Goal: Information Seeking & Learning: Learn about a topic

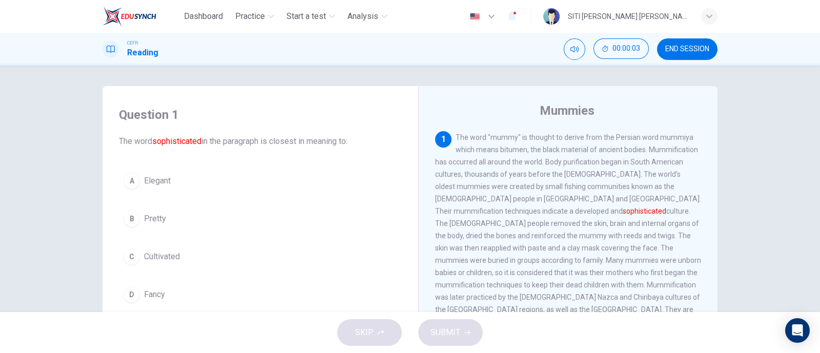
click at [516, 14] on icon "button" at bounding box center [512, 16] width 8 height 10
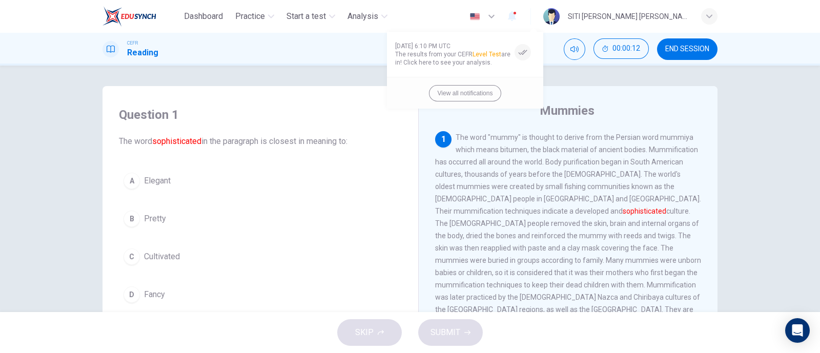
click at [534, 18] on div at bounding box center [410, 176] width 820 height 353
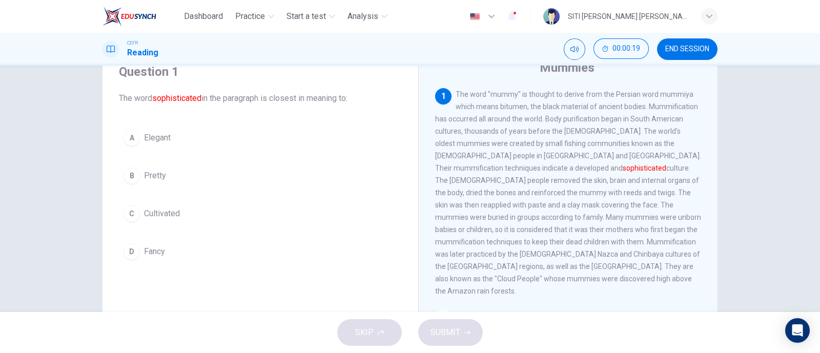
scroll to position [42, 0]
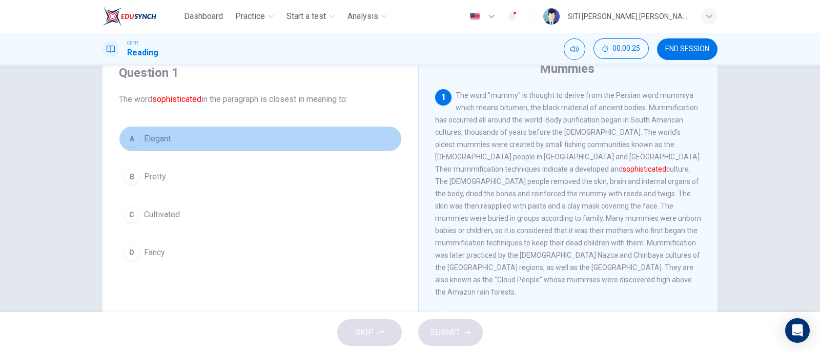
click at [132, 137] on div "A" at bounding box center [131, 139] width 16 height 16
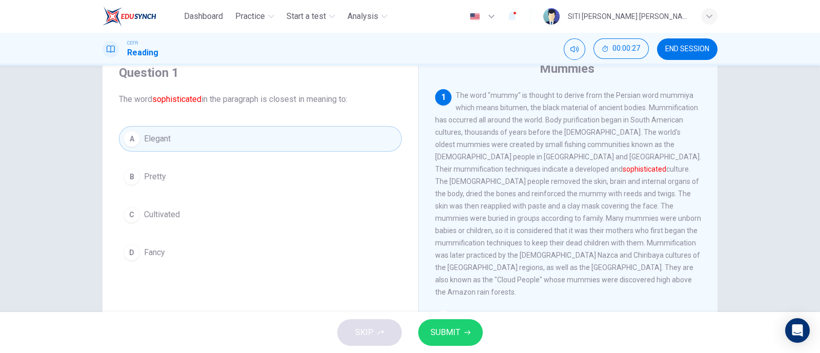
click at [453, 327] on span "SUBMIT" at bounding box center [445, 332] width 30 height 14
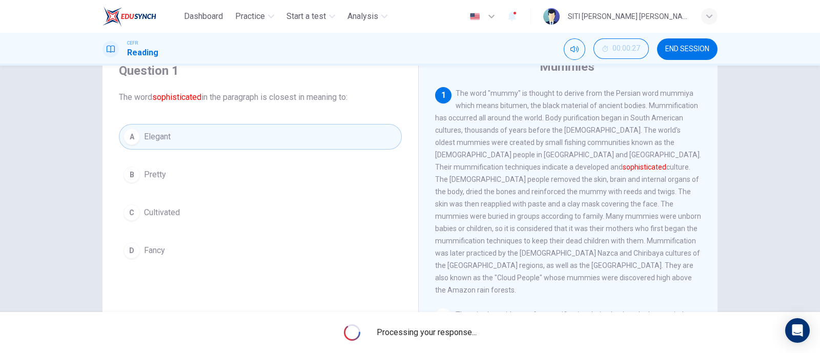
scroll to position [36, 0]
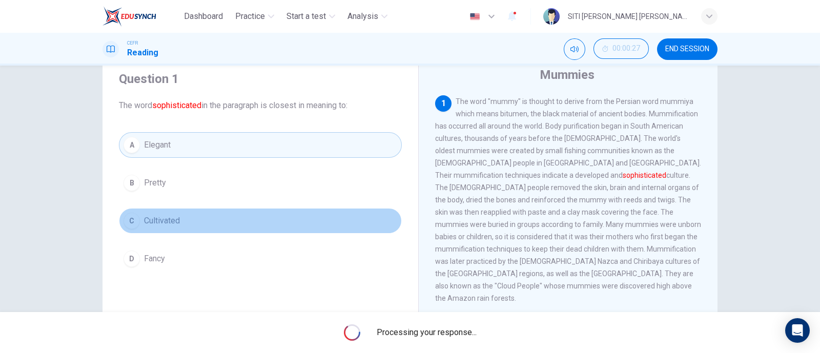
click at [133, 221] on div "C" at bounding box center [131, 221] width 16 height 16
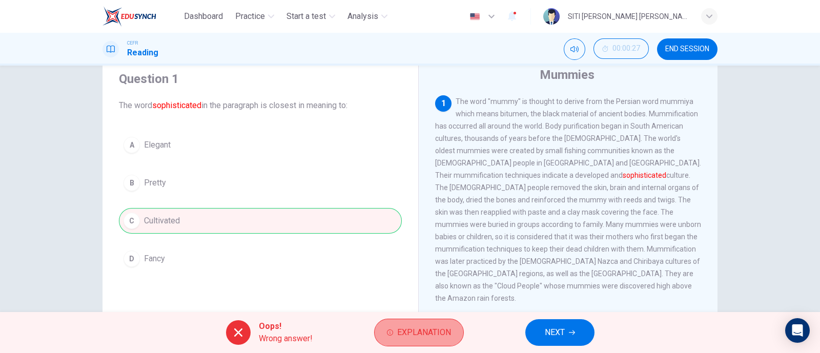
click at [389, 327] on button "Explanation" at bounding box center [419, 333] width 90 height 28
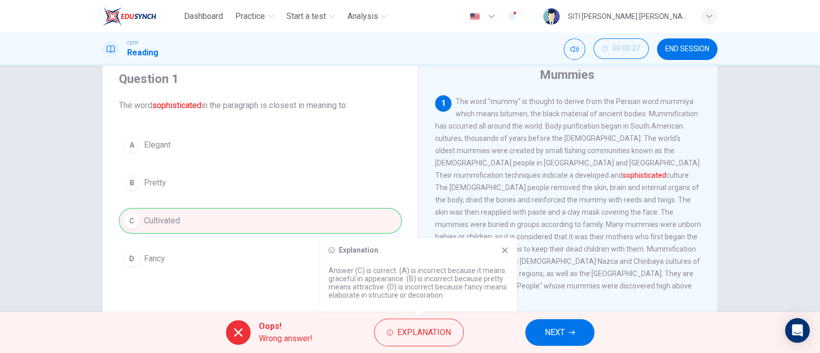
click at [503, 249] on icon at bounding box center [505, 250] width 6 height 6
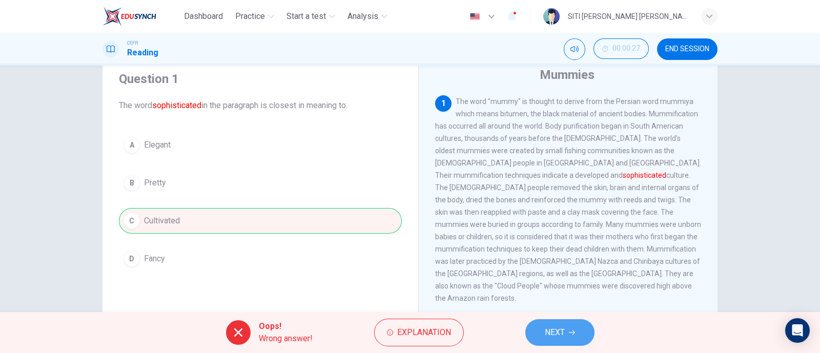
click at [547, 334] on span "NEXT" at bounding box center [555, 332] width 20 height 14
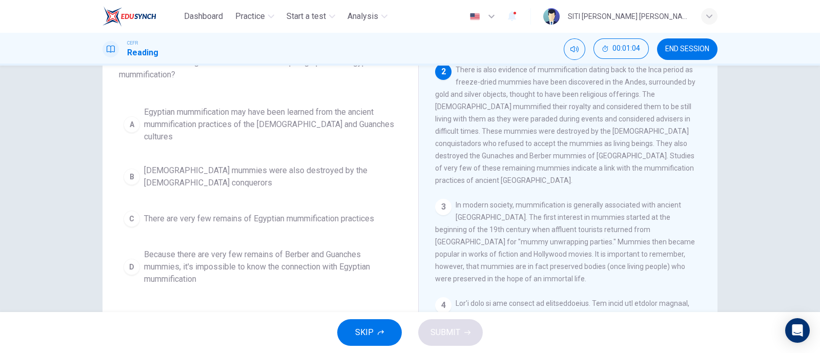
scroll to position [79, 0]
click at [282, 215] on div "A Egyptian mummification may have been learned from the ancient mummification p…" at bounding box center [260, 195] width 283 height 189
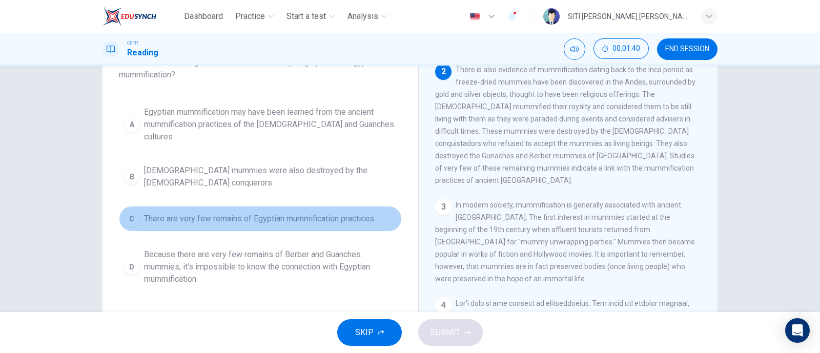
click at [131, 211] on div "C" at bounding box center [131, 219] width 16 height 16
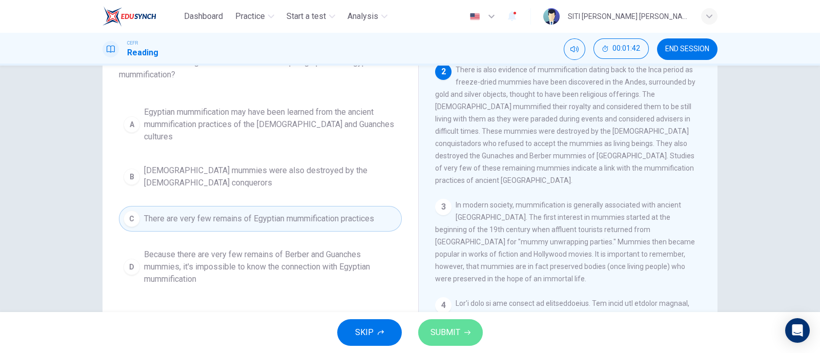
click at [431, 329] on span "SUBMIT" at bounding box center [445, 332] width 30 height 14
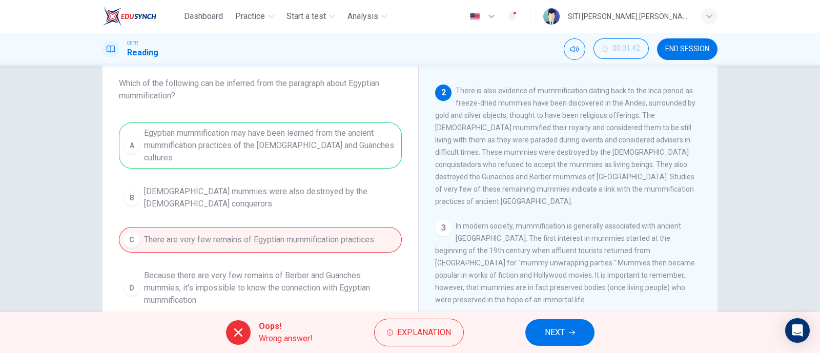
scroll to position [54, 0]
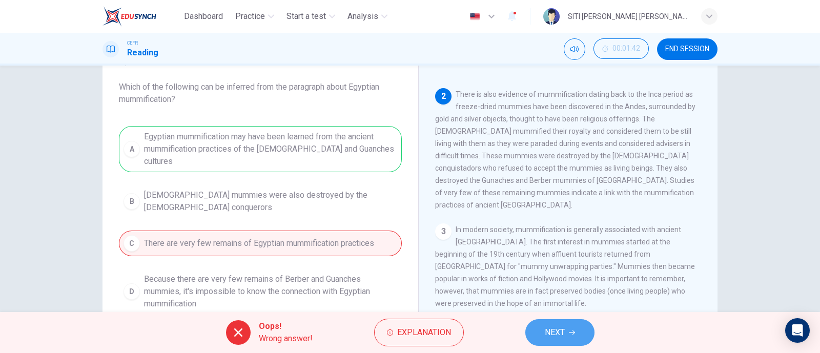
click at [575, 319] on button "NEXT" at bounding box center [559, 332] width 69 height 27
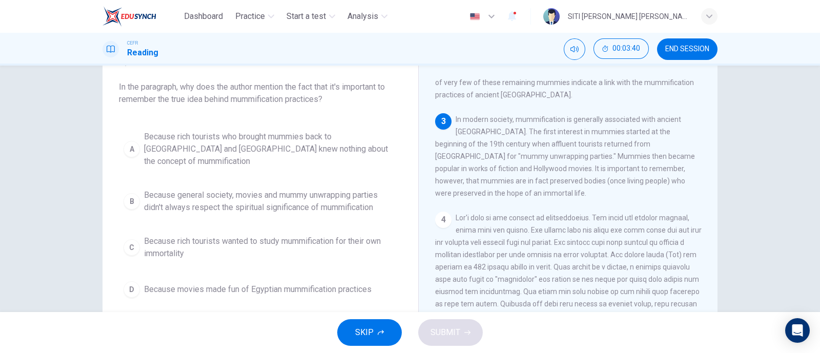
scroll to position [295, 0]
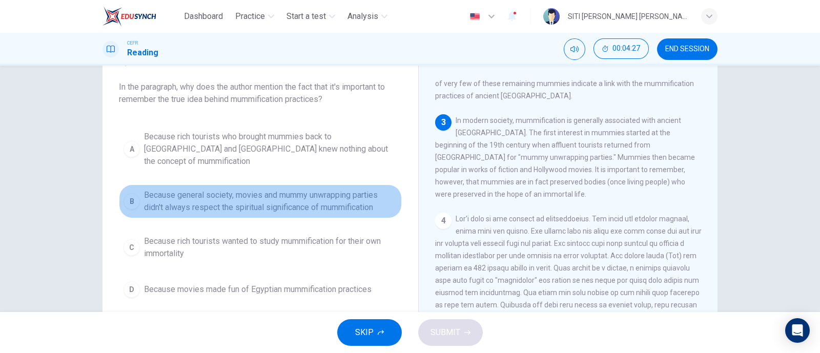
click at [134, 193] on div "B" at bounding box center [131, 201] width 16 height 16
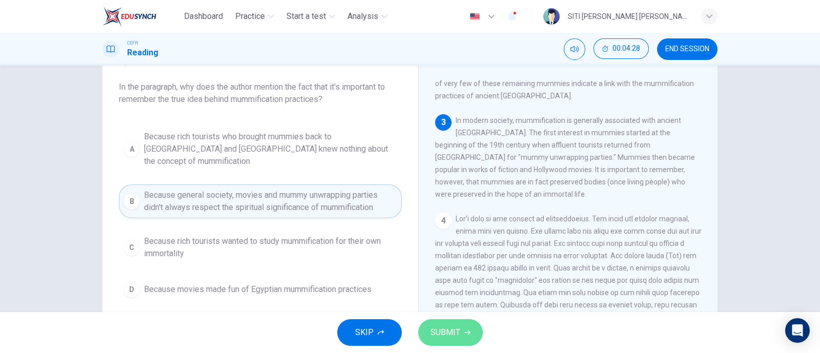
click at [450, 331] on span "SUBMIT" at bounding box center [445, 332] width 30 height 14
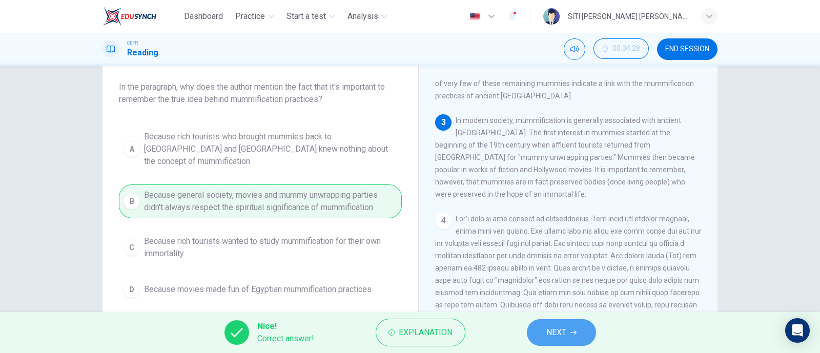
click at [542, 337] on button "NEXT" at bounding box center [561, 332] width 69 height 27
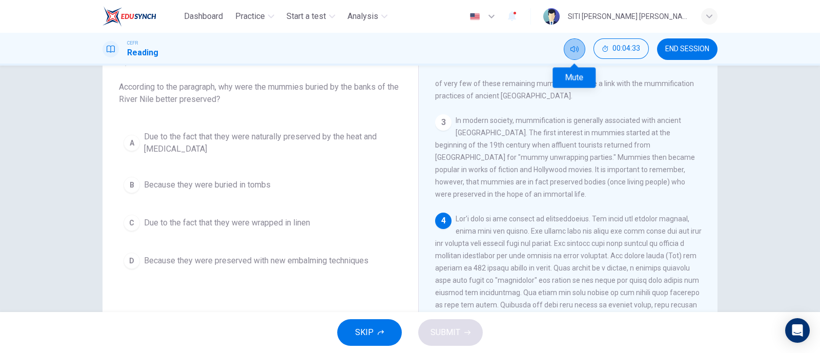
click at [581, 53] on button "Mute" at bounding box center [575, 49] width 22 height 22
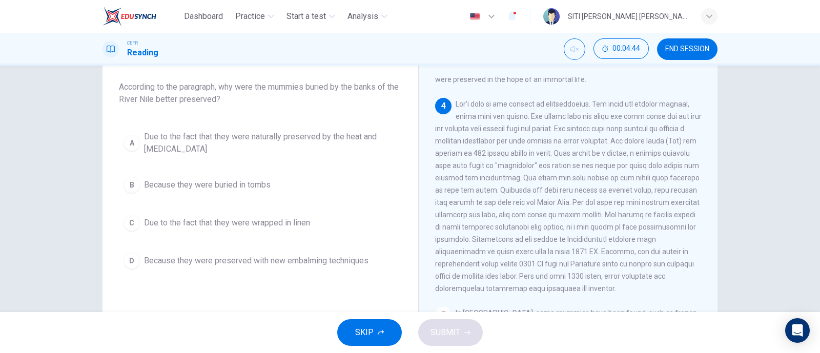
scroll to position [412, 0]
click at [129, 146] on div "A" at bounding box center [131, 143] width 16 height 16
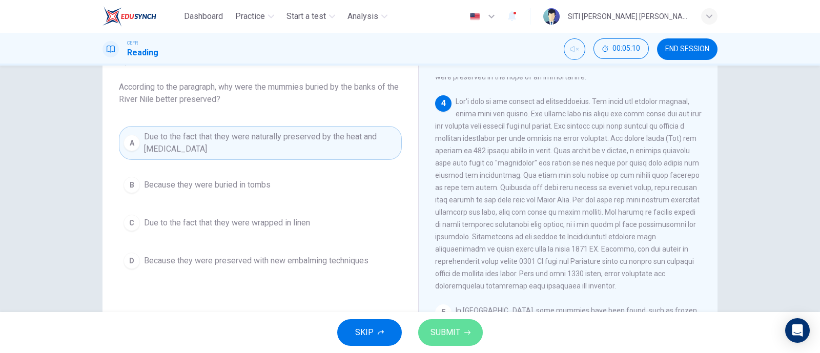
click at [441, 321] on button "SUBMIT" at bounding box center [450, 332] width 65 height 27
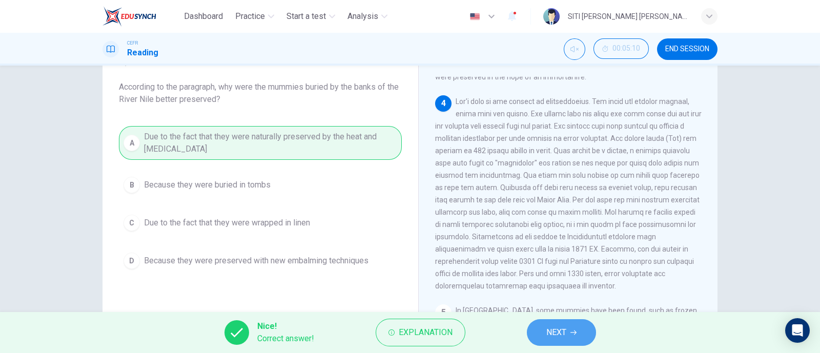
click at [540, 342] on button "NEXT" at bounding box center [561, 332] width 69 height 27
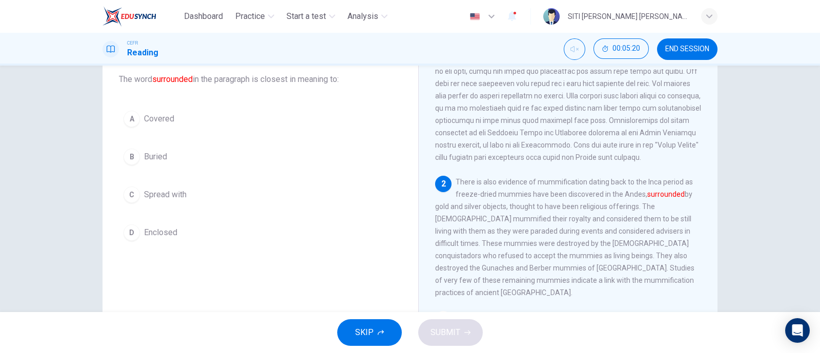
scroll to position [62, 0]
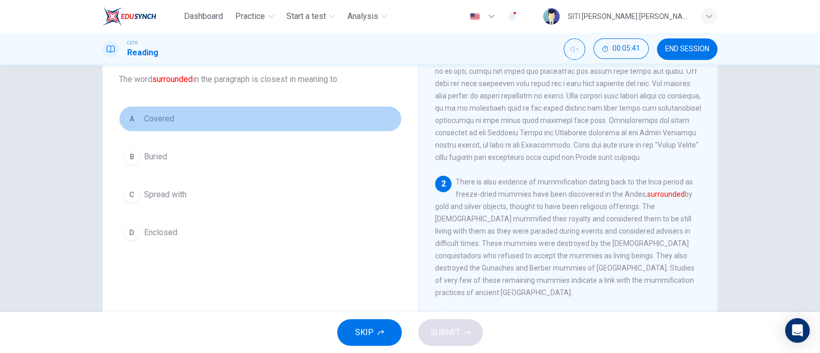
click at [123, 114] on div "A" at bounding box center [131, 119] width 16 height 16
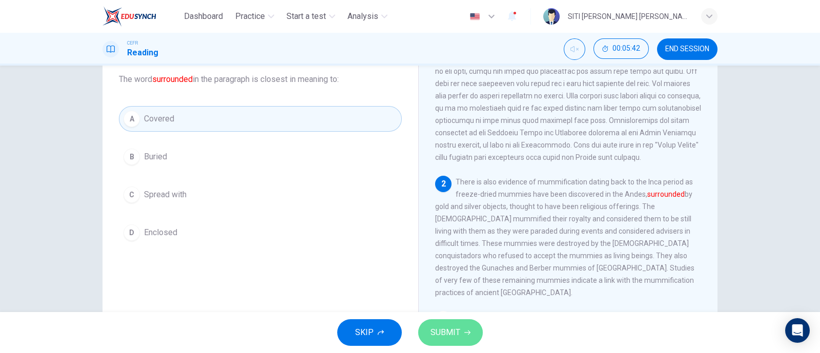
click at [459, 329] on span "SUBMIT" at bounding box center [445, 332] width 30 height 14
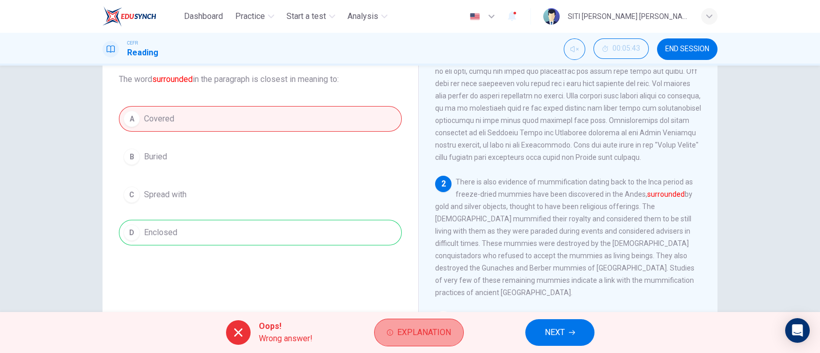
click at [418, 335] on span "Explanation" at bounding box center [424, 332] width 54 height 14
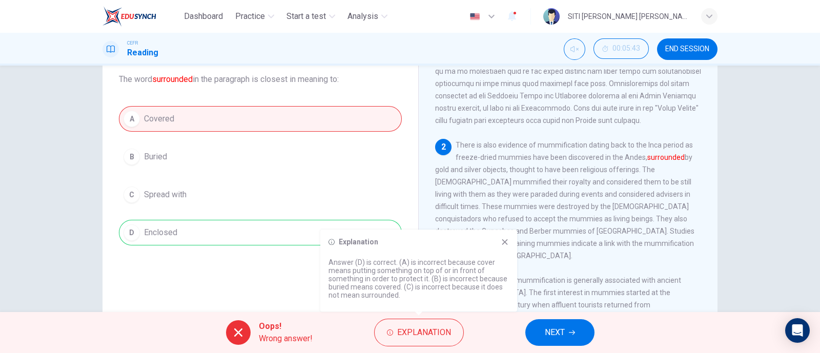
scroll to position [127, 0]
click at [549, 328] on span "NEXT" at bounding box center [555, 332] width 20 height 14
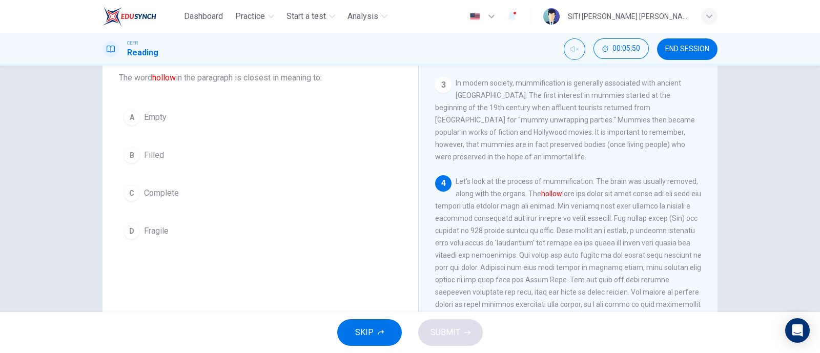
scroll to position [329, 0]
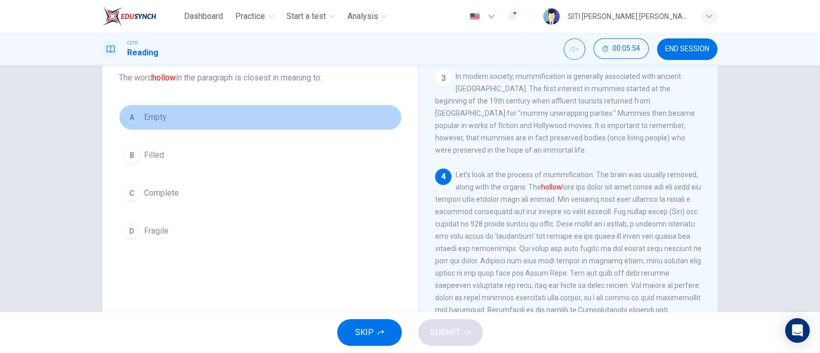
click at [128, 117] on div "A" at bounding box center [131, 117] width 16 height 16
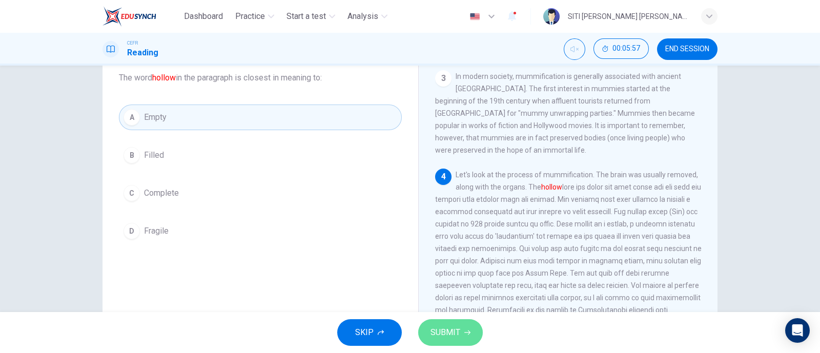
click at [475, 323] on button "SUBMIT" at bounding box center [450, 332] width 65 height 27
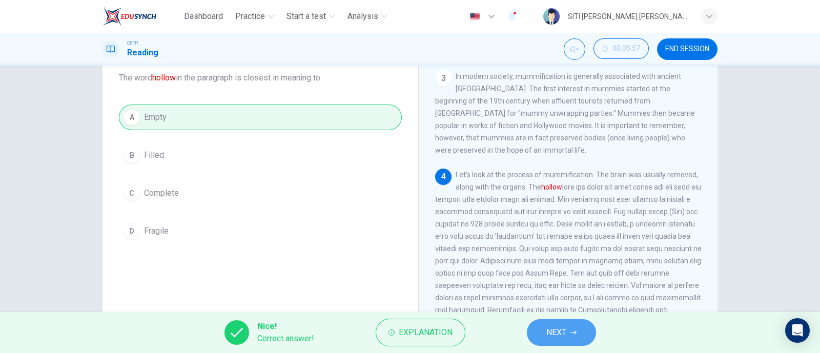
click at [557, 339] on span "NEXT" at bounding box center [556, 332] width 20 height 14
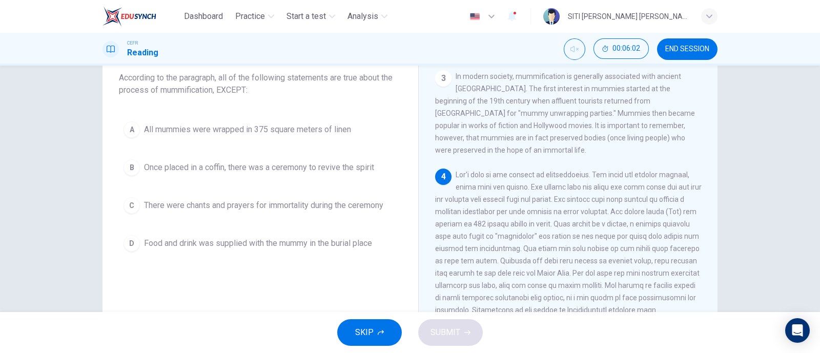
scroll to position [383, 0]
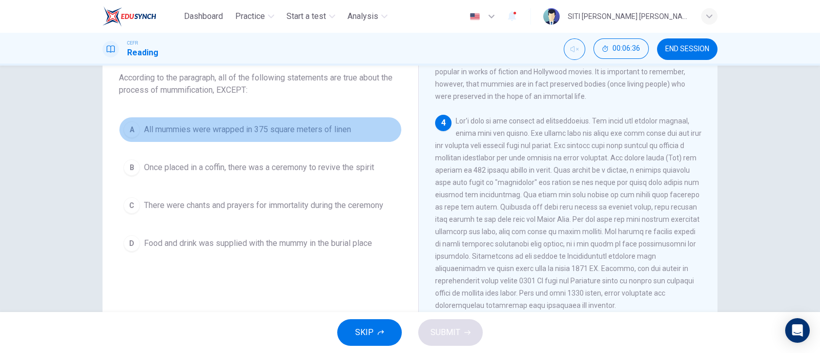
click at [123, 126] on div "A" at bounding box center [131, 129] width 16 height 16
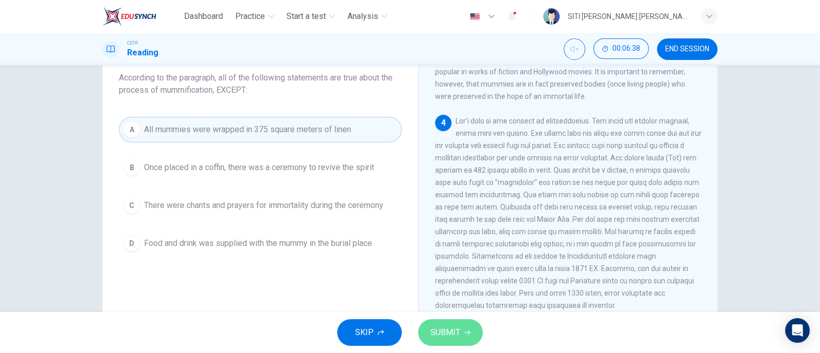
click at [480, 332] on button "SUBMIT" at bounding box center [450, 332] width 65 height 27
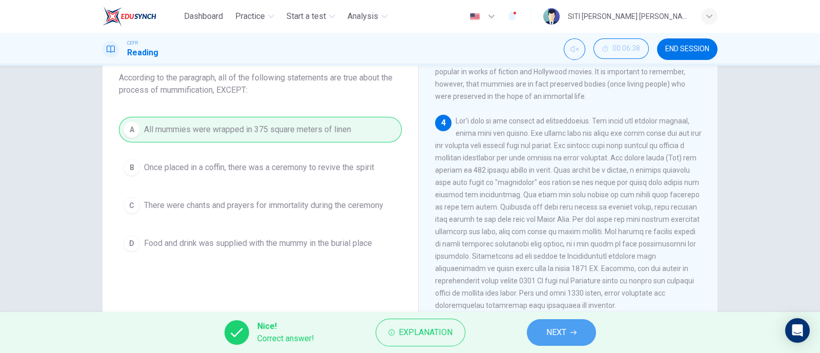
click at [563, 325] on span "NEXT" at bounding box center [556, 332] width 20 height 14
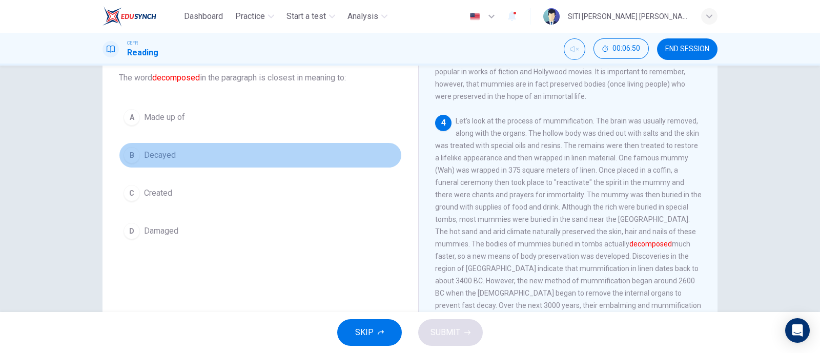
click at [123, 159] on div "B" at bounding box center [131, 155] width 16 height 16
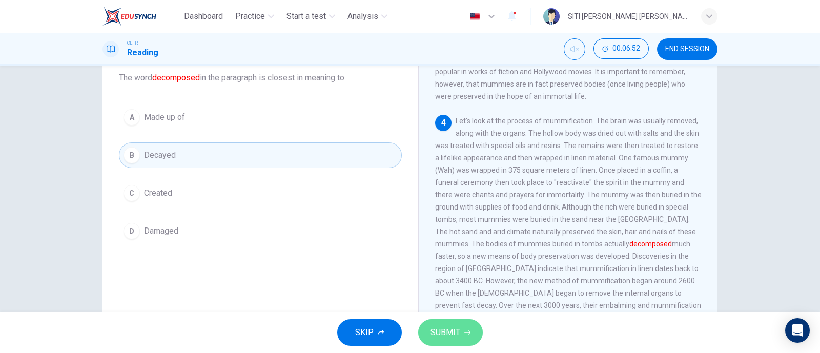
click at [440, 333] on span "SUBMIT" at bounding box center [445, 332] width 30 height 14
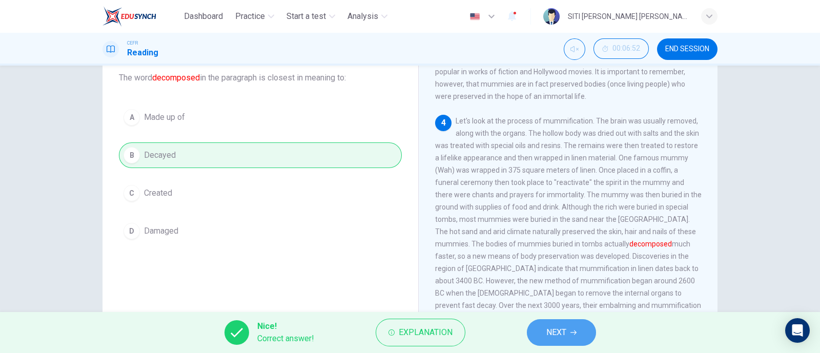
click at [534, 326] on button "NEXT" at bounding box center [561, 332] width 69 height 27
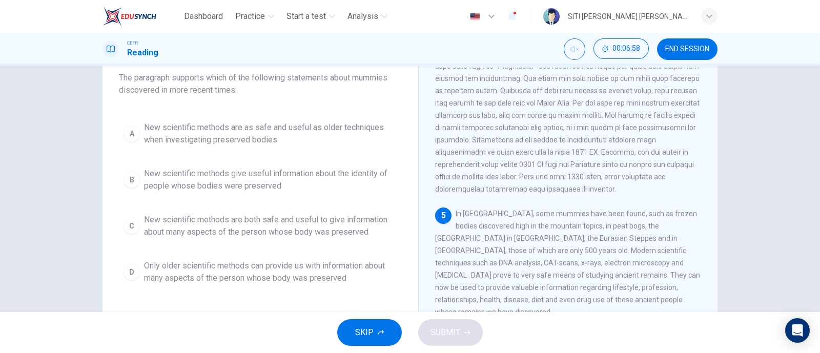
scroll to position [500, 0]
click at [343, 150] on div "A New scientific methods are as safe and useful as older techniques when invest…" at bounding box center [260, 203] width 283 height 172
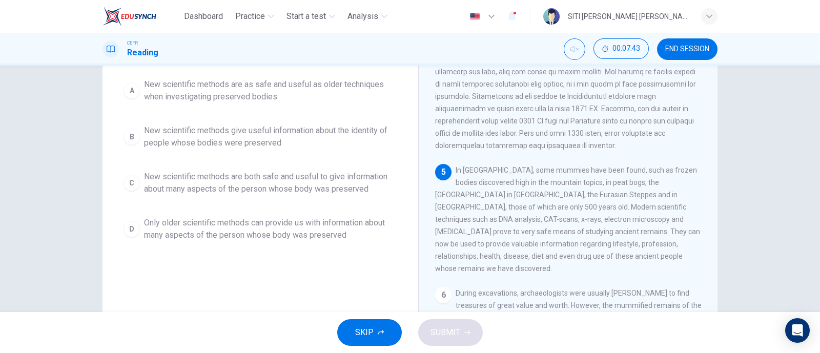
scroll to position [108, 0]
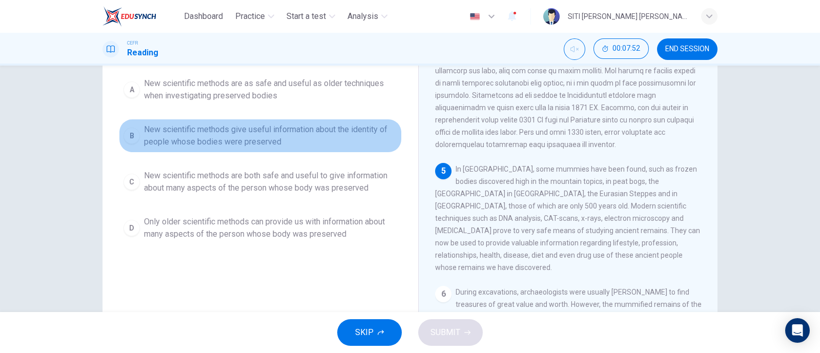
click at [129, 140] on div "B" at bounding box center [131, 136] width 16 height 16
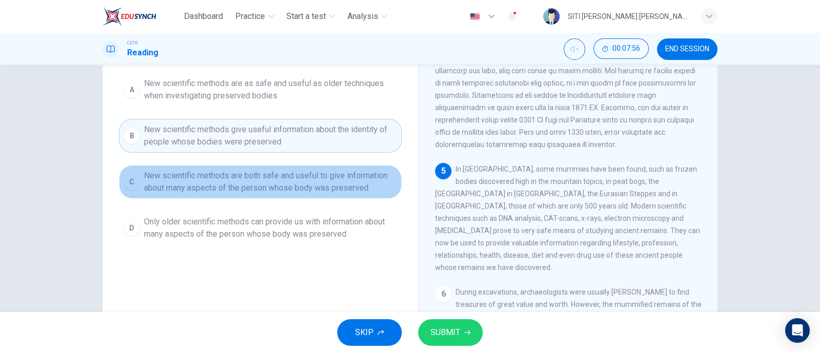
click at [126, 182] on div "C" at bounding box center [131, 182] width 16 height 16
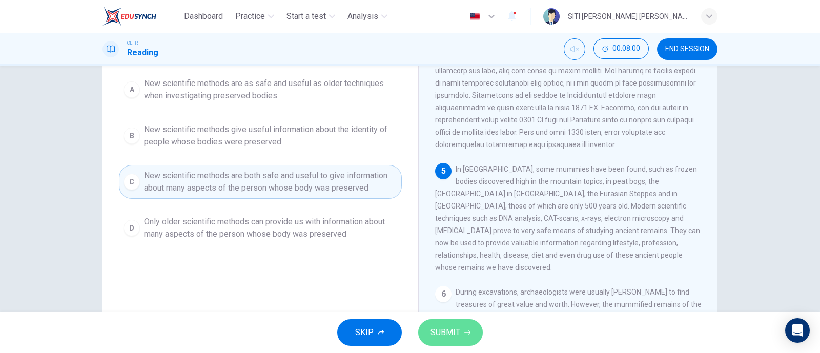
click at [468, 331] on icon "button" at bounding box center [467, 332] width 6 height 6
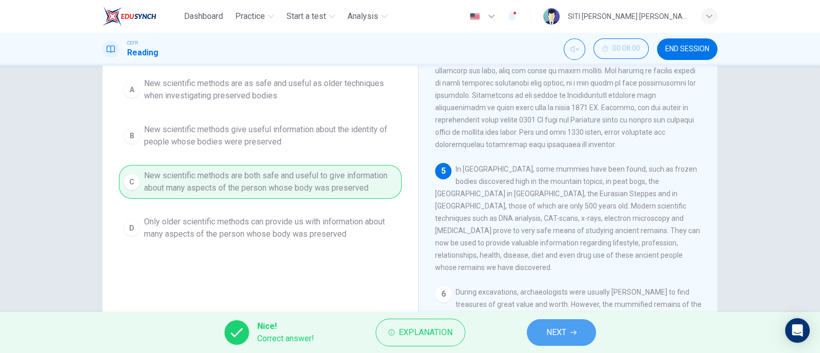
click at [566, 329] on span "NEXT" at bounding box center [556, 332] width 20 height 14
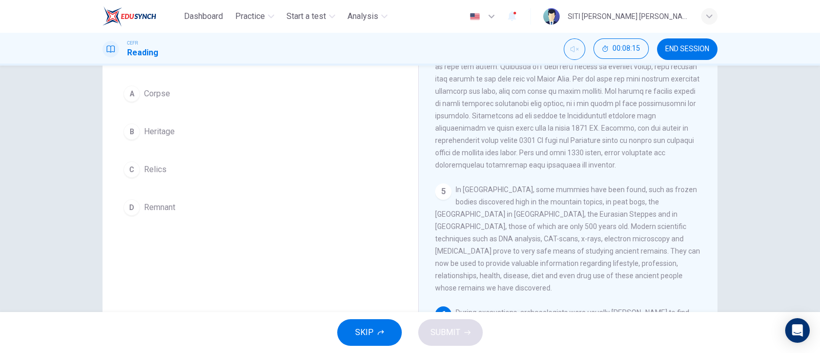
scroll to position [86, 0]
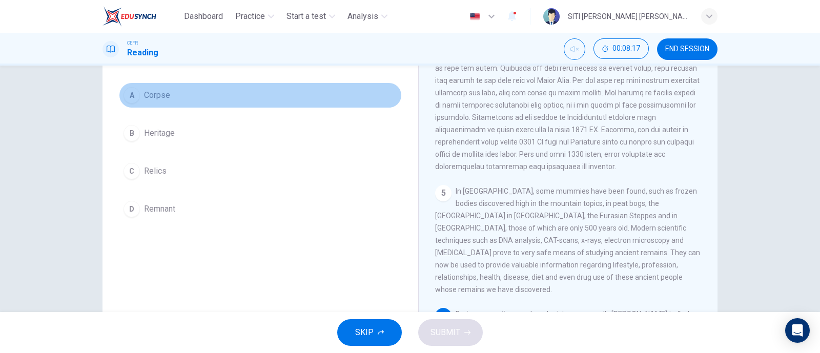
click at [138, 98] on button "A Corpse" at bounding box center [260, 95] width 283 height 26
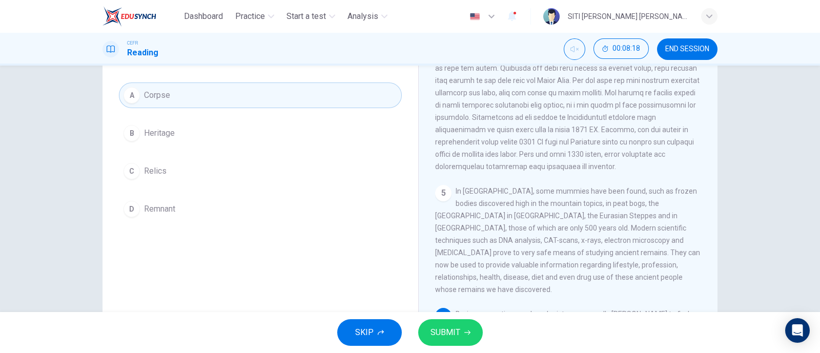
click at [439, 330] on span "SUBMIT" at bounding box center [445, 332] width 30 height 14
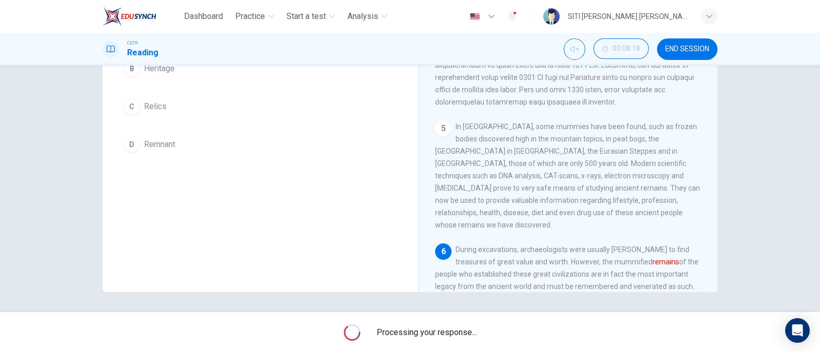
scroll to position [151, 0]
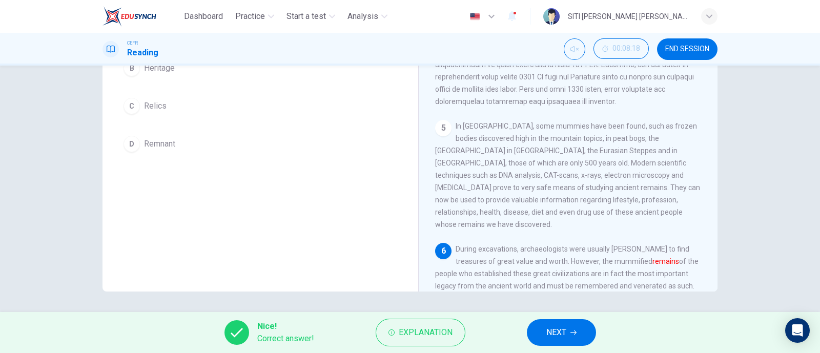
click at [570, 333] on button "NEXT" at bounding box center [561, 332] width 69 height 27
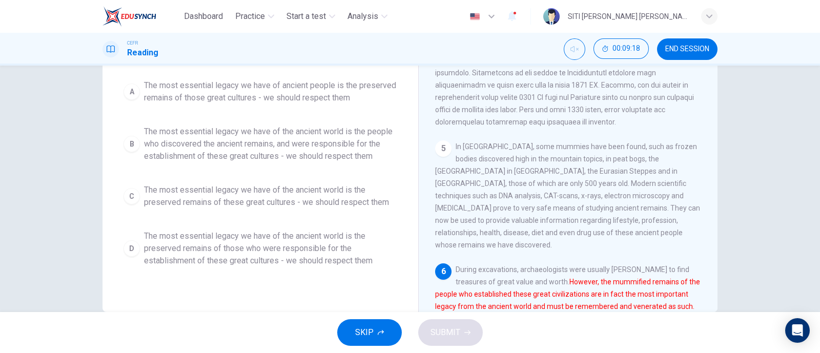
scroll to position [131, 0]
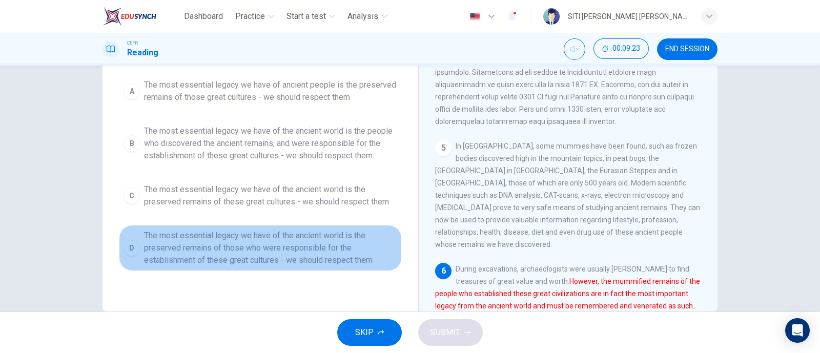
click at [126, 247] on div "D" at bounding box center [131, 248] width 16 height 16
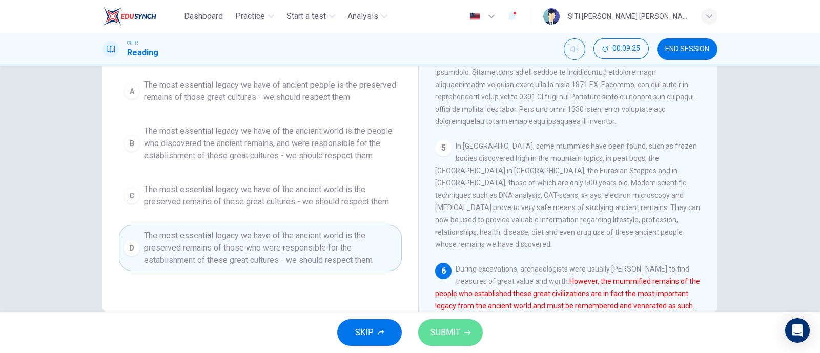
click at [444, 324] on button "SUBMIT" at bounding box center [450, 332] width 65 height 27
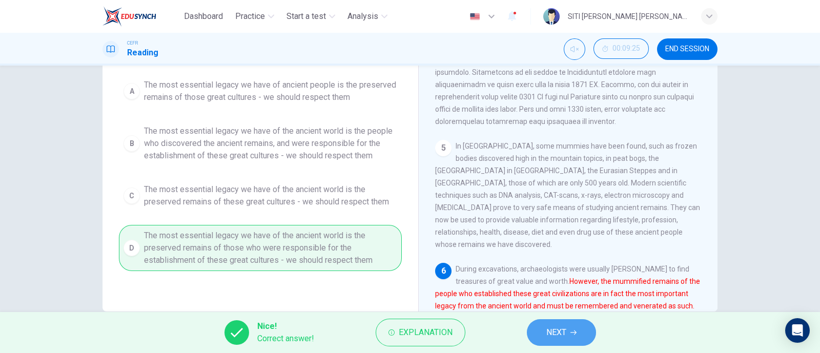
click at [571, 323] on button "NEXT" at bounding box center [561, 332] width 69 height 27
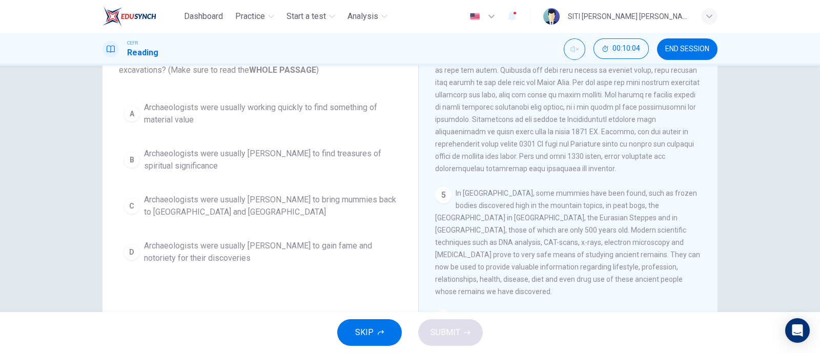
scroll to position [82, 0]
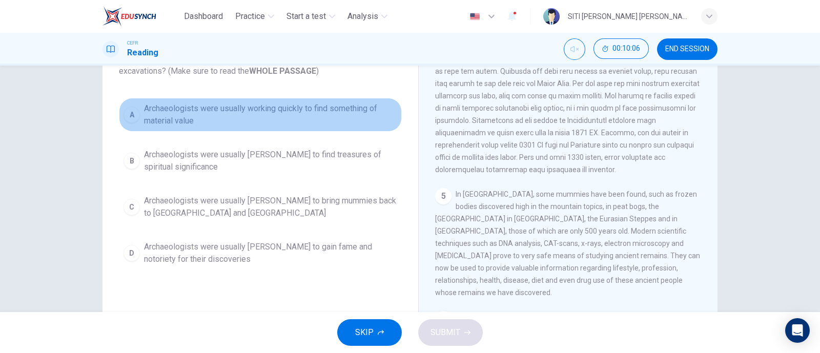
click at [131, 111] on div "A" at bounding box center [131, 115] width 16 height 16
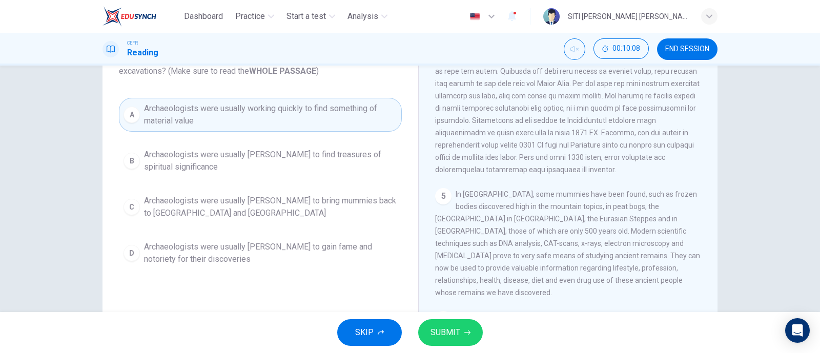
click at [458, 333] on span "SUBMIT" at bounding box center [445, 332] width 30 height 14
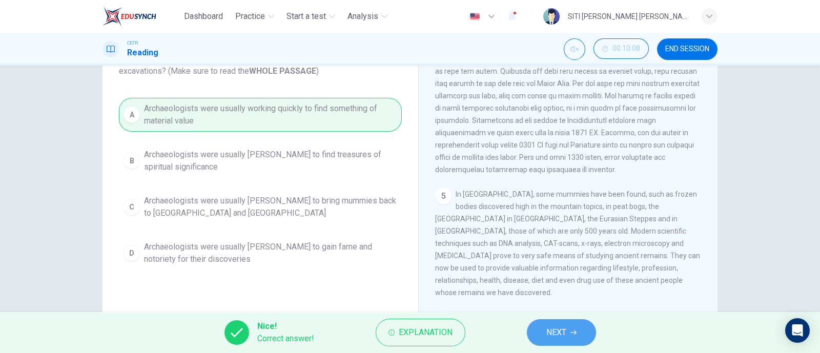
click at [556, 333] on span "NEXT" at bounding box center [556, 332] width 20 height 14
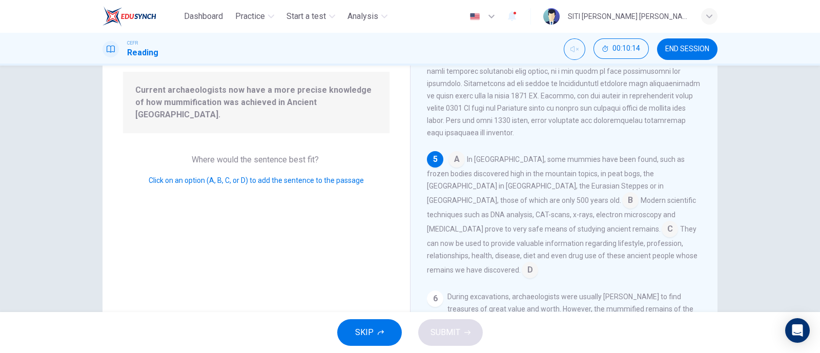
scroll to position [98, 0]
click at [538, 264] on input at bounding box center [530, 272] width 16 height 16
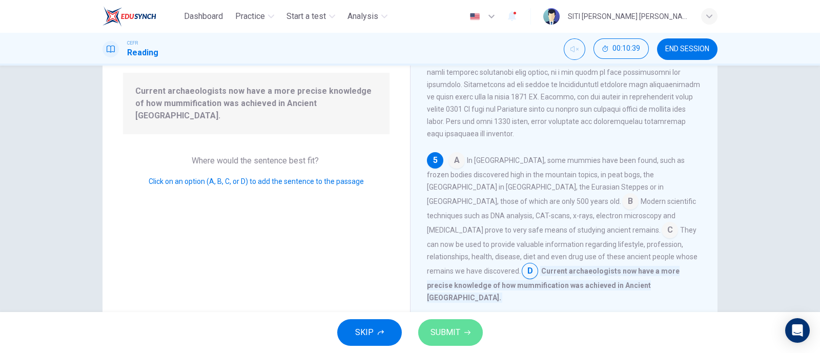
click at [455, 319] on button "SUBMIT" at bounding box center [450, 332] width 65 height 27
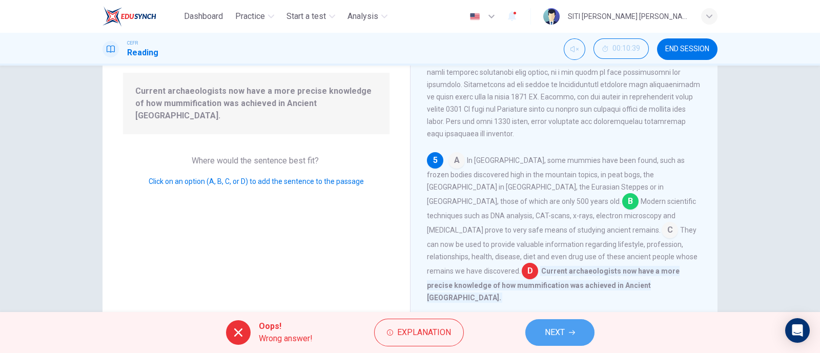
click at [552, 334] on span "NEXT" at bounding box center [555, 332] width 20 height 14
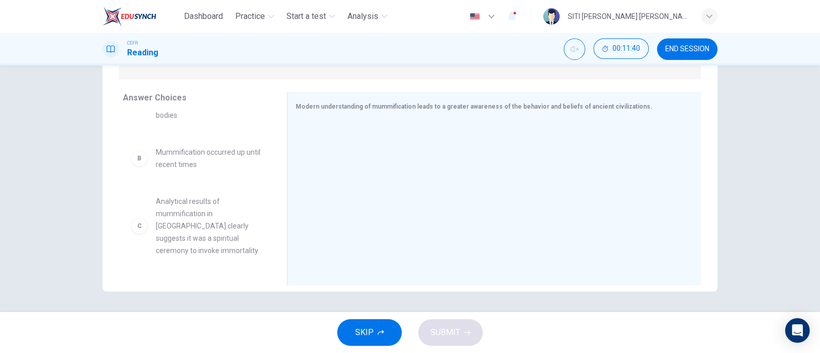
scroll to position [0, 0]
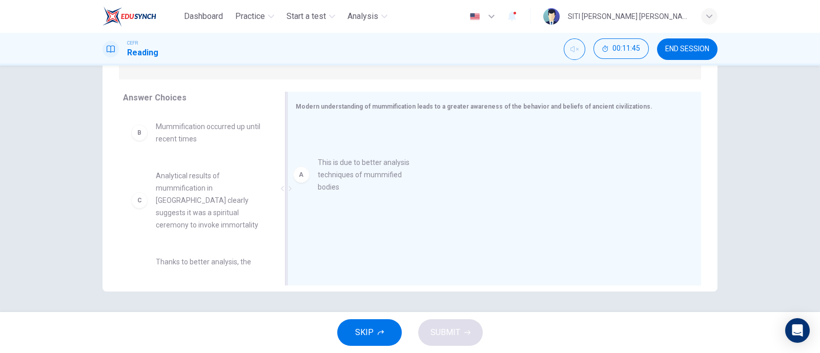
drag, startPoint x: 140, startPoint y: 148, endPoint x: 314, endPoint y: 182, distance: 177.2
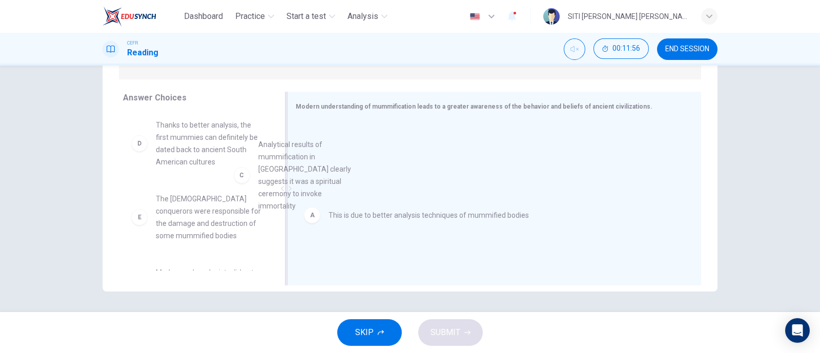
scroll to position [51, 0]
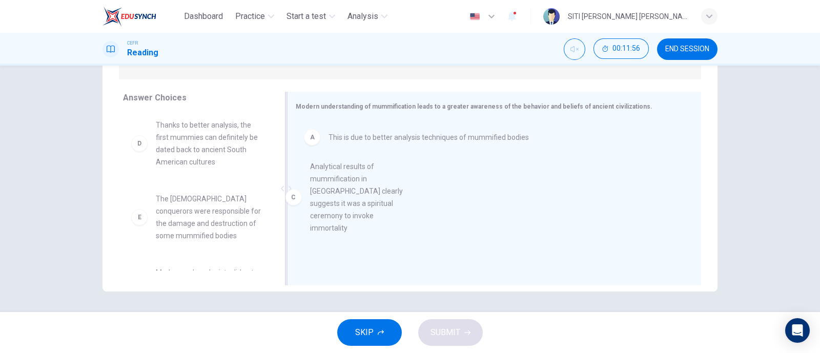
drag, startPoint x: 135, startPoint y: 151, endPoint x: 295, endPoint y: 194, distance: 165.4
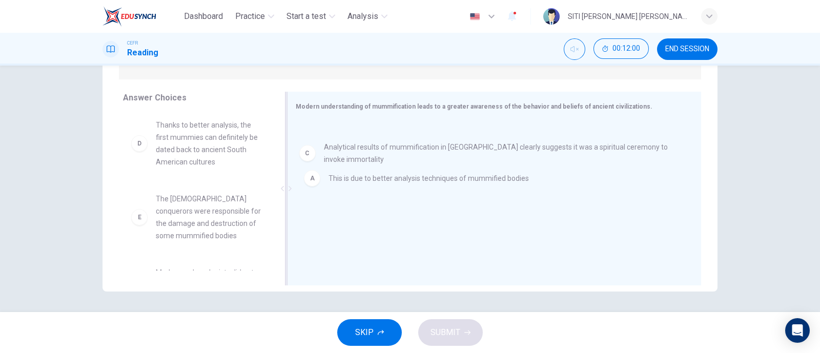
drag, startPoint x: 313, startPoint y: 186, endPoint x: 313, endPoint y: 150, distance: 35.9
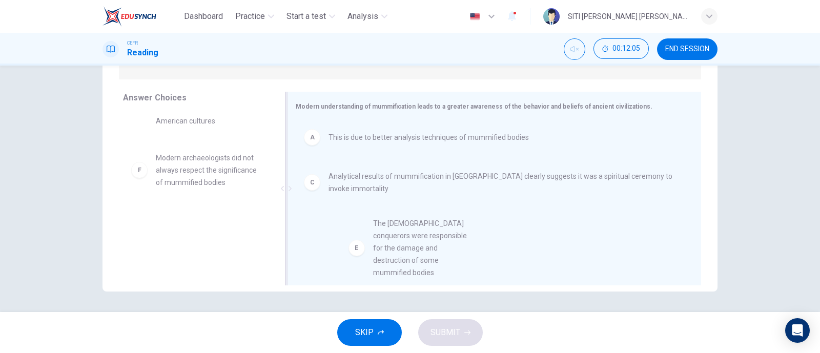
scroll to position [10, 0]
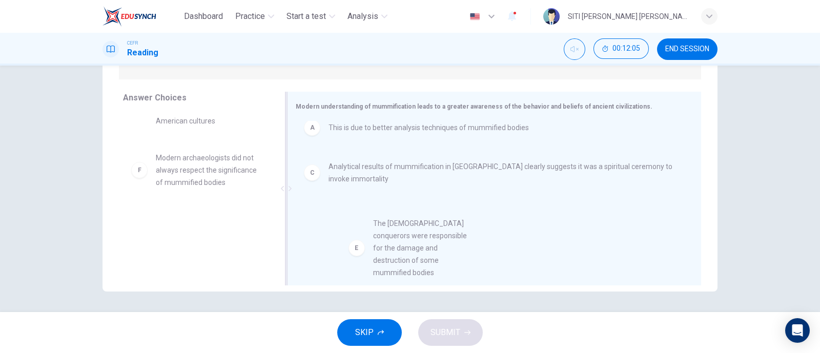
drag, startPoint x: 134, startPoint y: 179, endPoint x: 360, endPoint y: 246, distance: 235.1
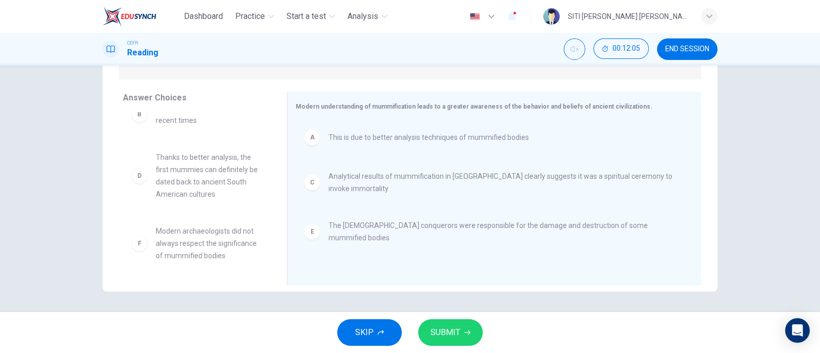
scroll to position [18, 0]
click at [443, 323] on button "SUBMIT" at bounding box center [450, 332] width 65 height 27
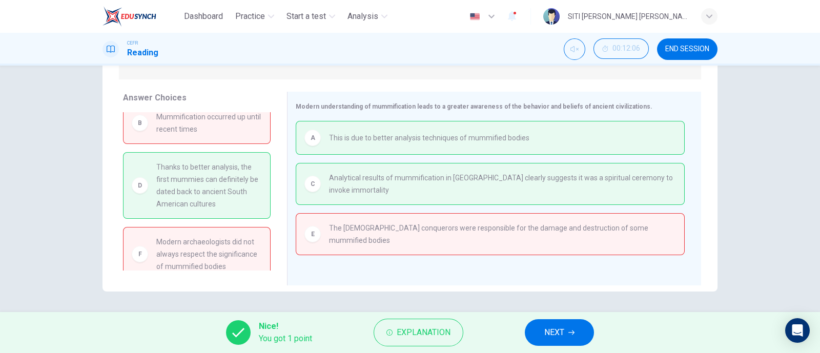
scroll to position [0, 0]
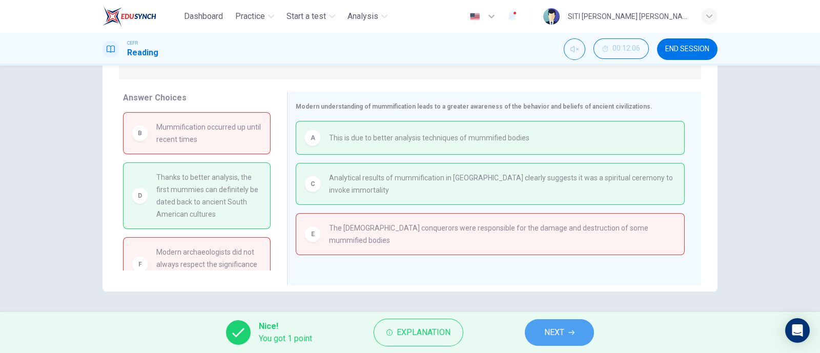
click at [537, 327] on button "NEXT" at bounding box center [559, 332] width 69 height 27
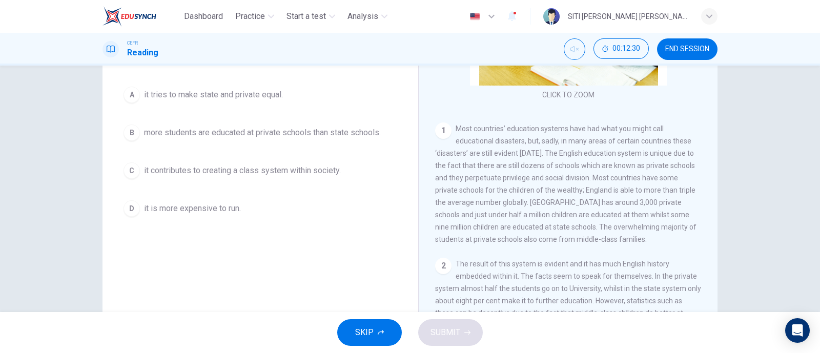
scroll to position [110, 0]
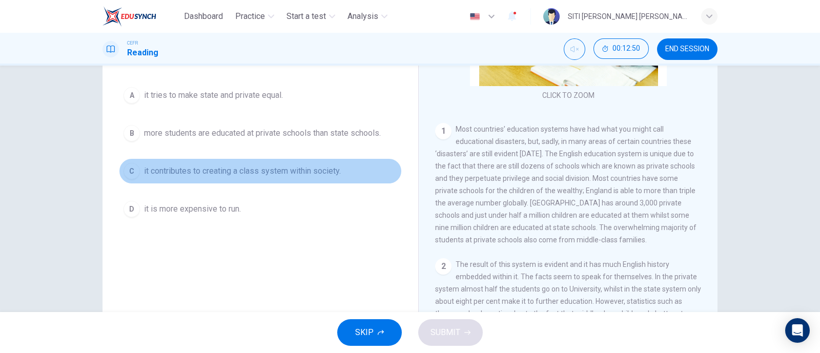
click at [147, 161] on button "C it contributes to creating a class system within society." at bounding box center [260, 171] width 283 height 26
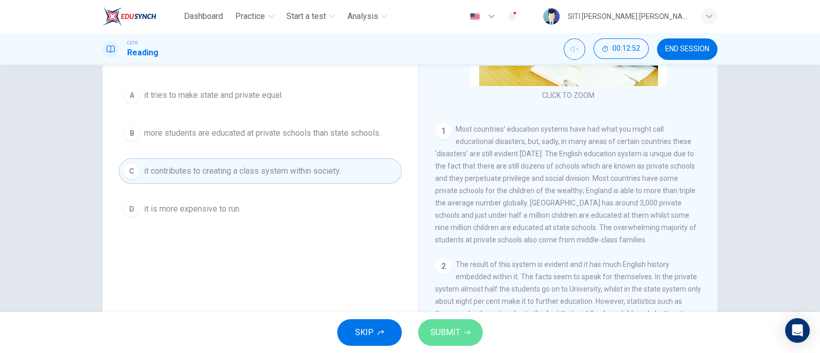
click at [440, 335] on span "SUBMIT" at bounding box center [445, 332] width 30 height 14
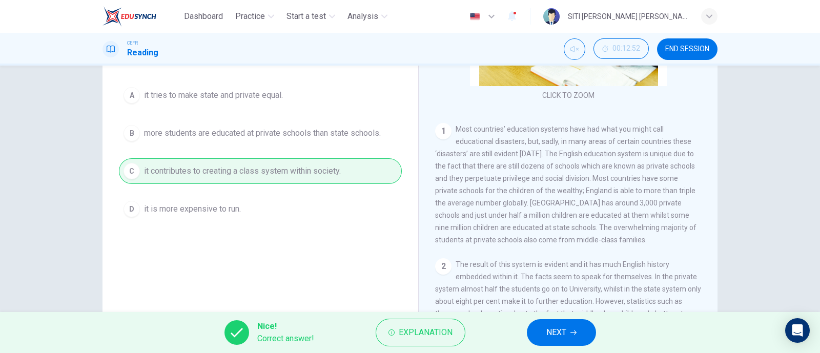
click at [531, 324] on button "NEXT" at bounding box center [561, 332] width 69 height 27
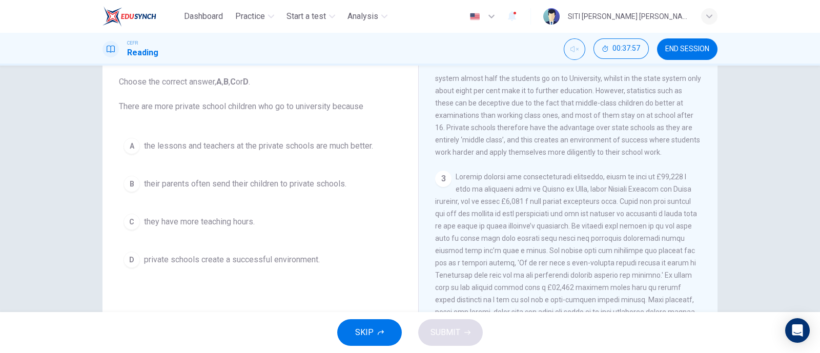
scroll to position [377, 0]
click at [127, 259] on div "D" at bounding box center [131, 260] width 16 height 16
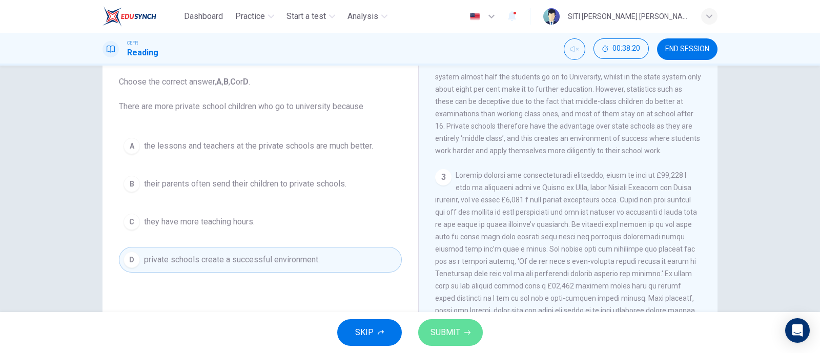
click at [439, 330] on span "SUBMIT" at bounding box center [445, 332] width 30 height 14
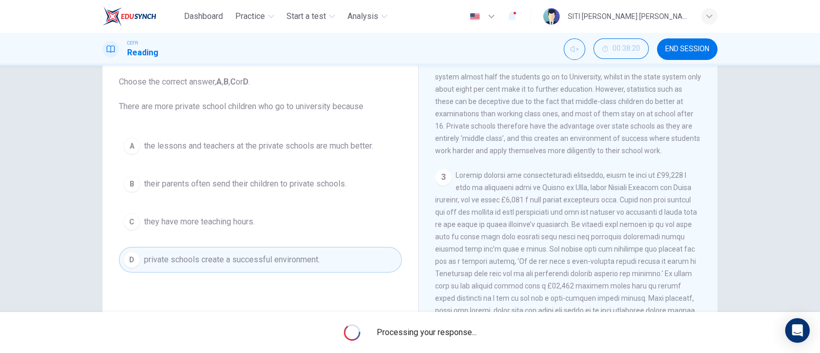
scroll to position [371, 0]
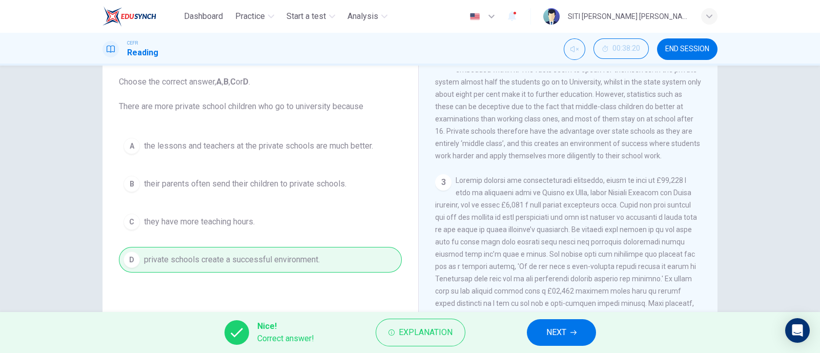
click at [554, 333] on span "NEXT" at bounding box center [556, 332] width 20 height 14
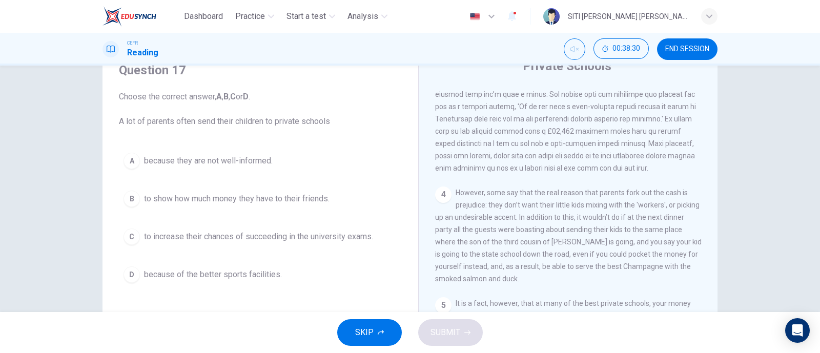
scroll to position [546, 0]
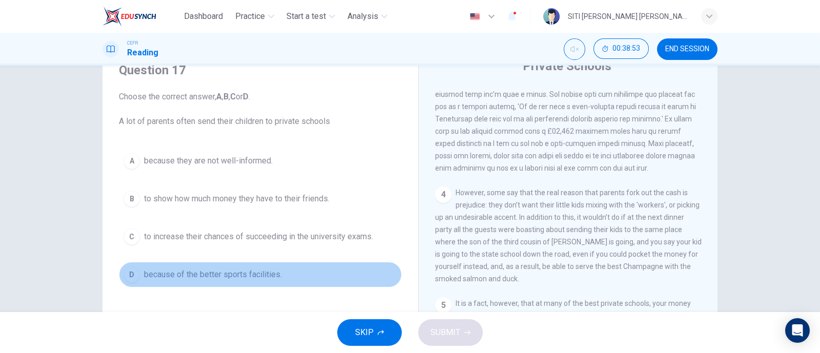
click at [336, 285] on button "D because of the better sports facilities." at bounding box center [260, 275] width 283 height 26
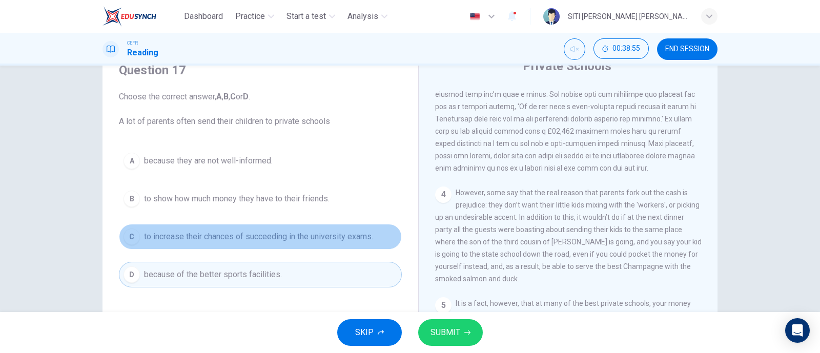
click at [159, 232] on span "to increase their chances of succeeding in the university exams." at bounding box center [258, 237] width 229 height 12
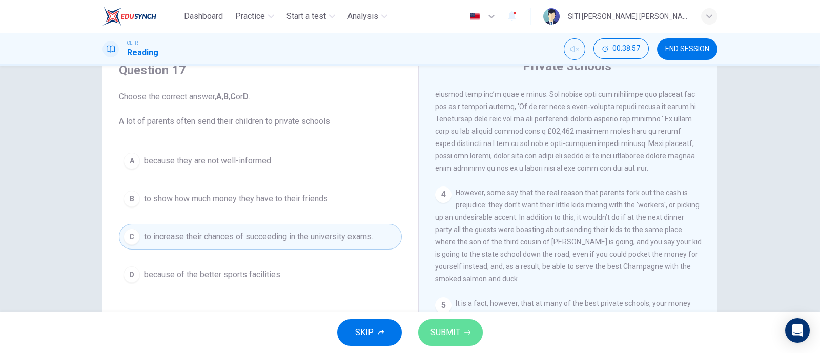
click at [437, 331] on span "SUBMIT" at bounding box center [445, 332] width 30 height 14
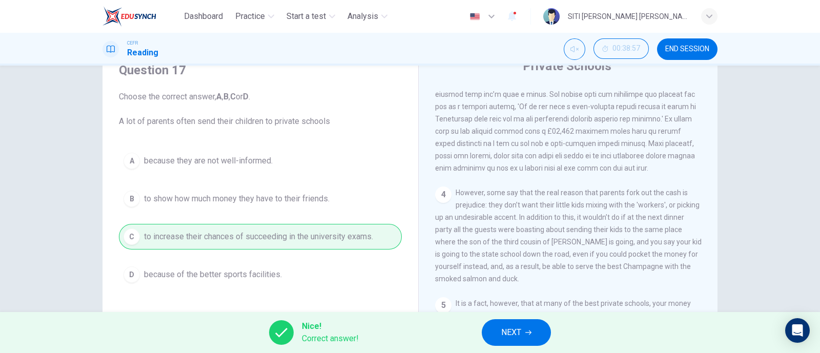
click at [533, 339] on button "NEXT" at bounding box center [516, 332] width 69 height 27
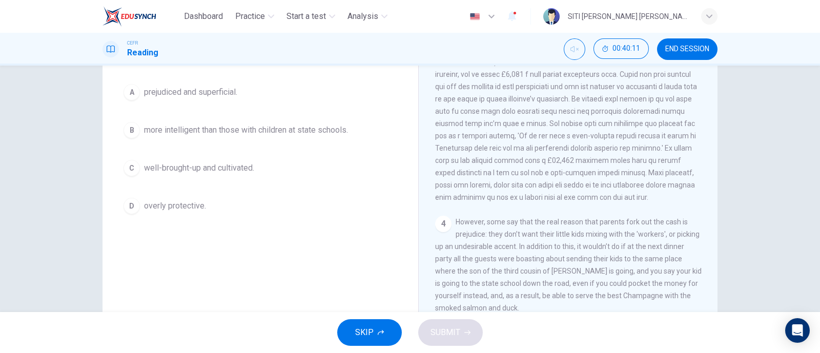
scroll to position [448, 0]
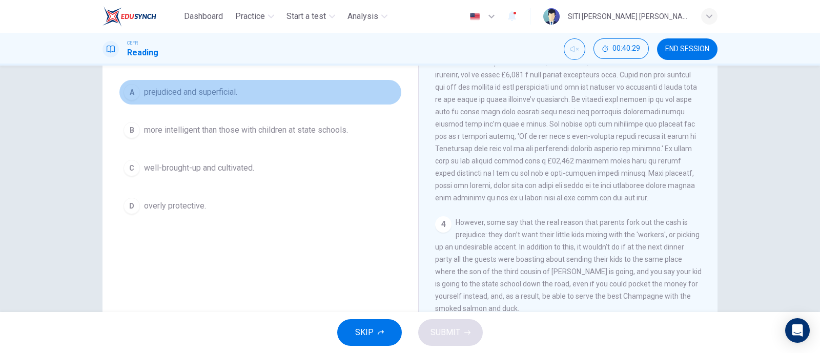
click at [131, 94] on div "A" at bounding box center [131, 92] width 16 height 16
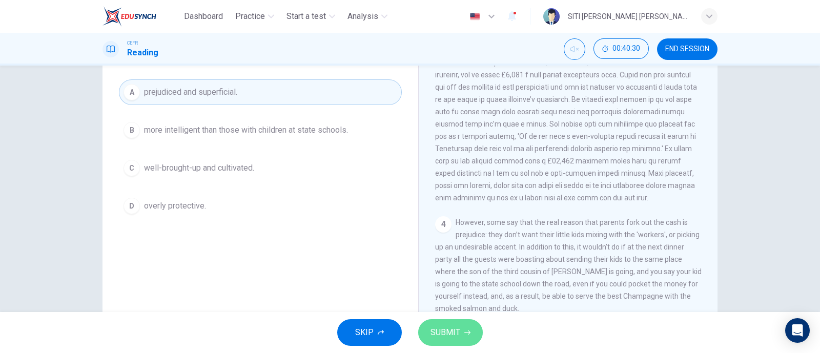
click at [472, 341] on button "SUBMIT" at bounding box center [450, 332] width 65 height 27
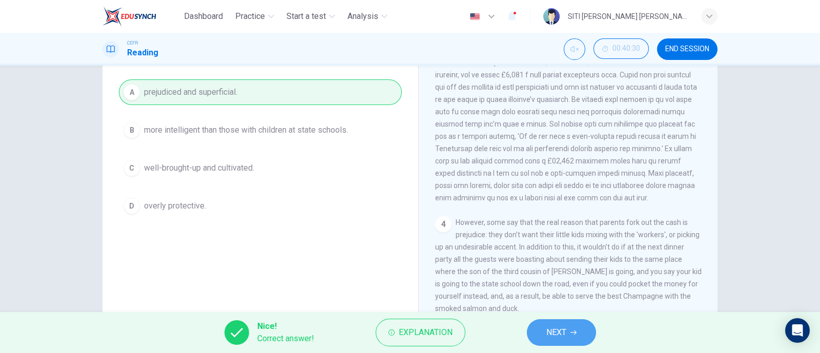
click at [561, 326] on span "NEXT" at bounding box center [556, 332] width 20 height 14
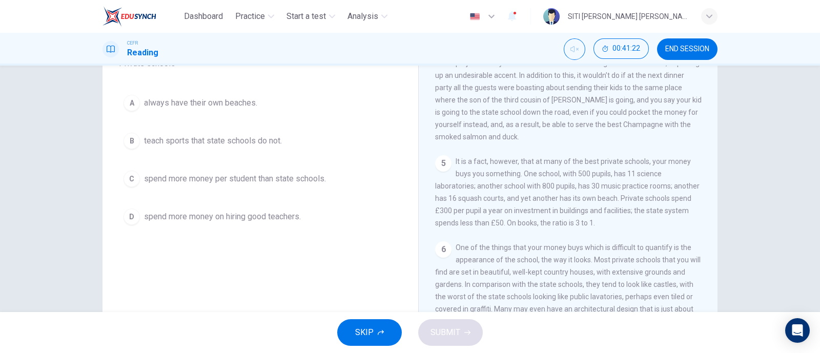
scroll to position [103, 0]
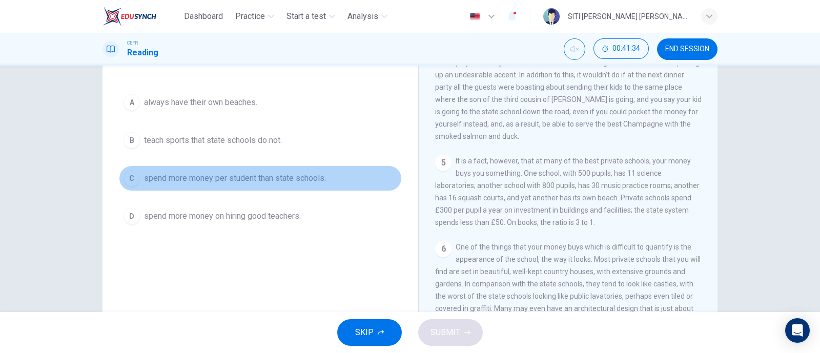
click at [133, 184] on button "C spend more money per student than state schools." at bounding box center [260, 178] width 283 height 26
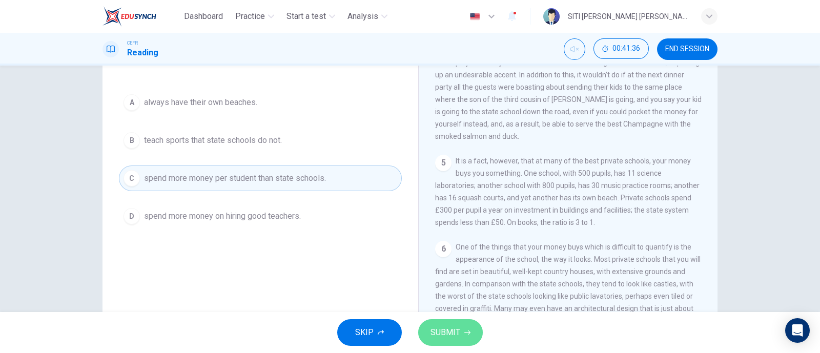
click at [452, 328] on span "SUBMIT" at bounding box center [445, 332] width 30 height 14
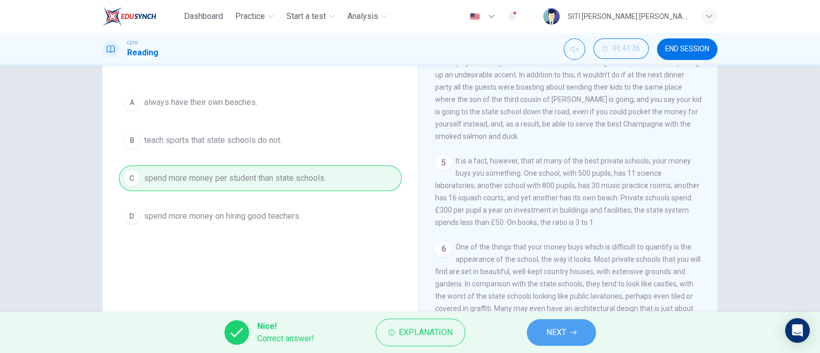
click at [566, 329] on button "NEXT" at bounding box center [561, 332] width 69 height 27
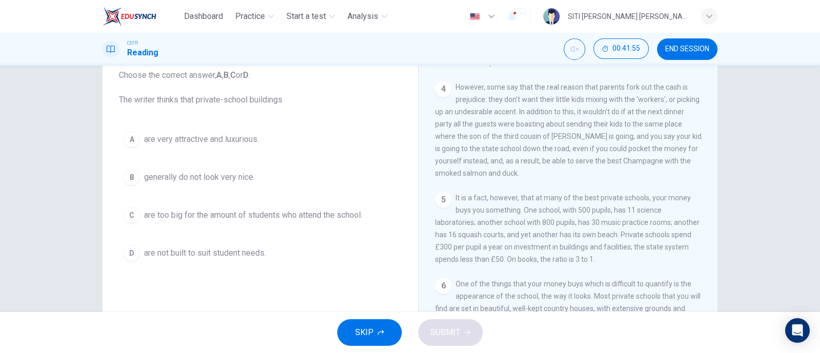
scroll to position [66, 0]
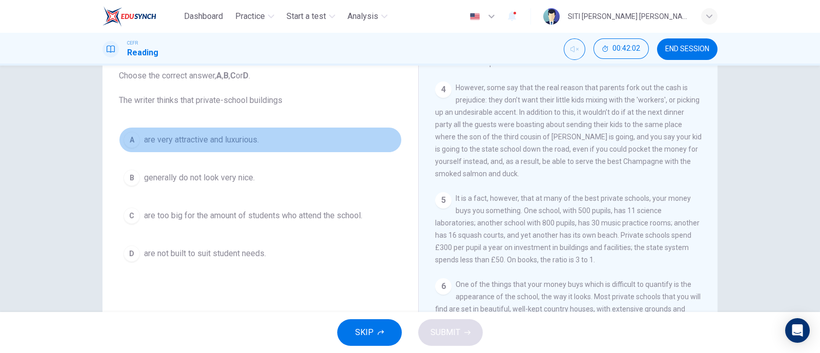
click at [133, 137] on div "A" at bounding box center [131, 140] width 16 height 16
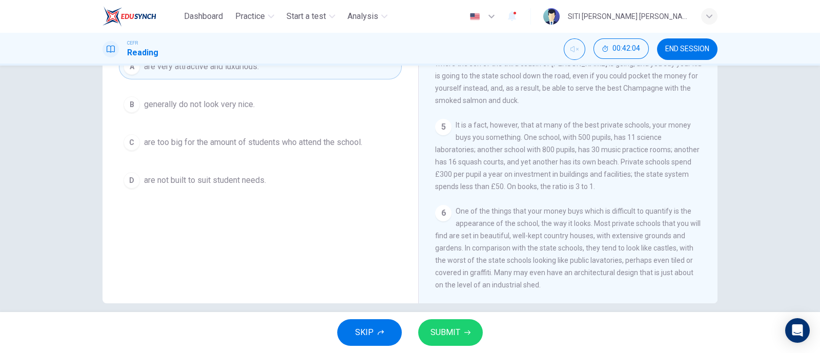
scroll to position [138, 0]
click at [453, 336] on span "SUBMIT" at bounding box center [445, 332] width 30 height 14
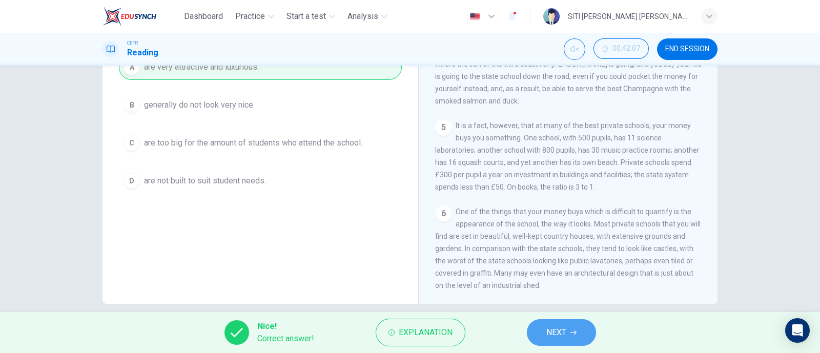
click at [538, 331] on button "NEXT" at bounding box center [561, 332] width 69 height 27
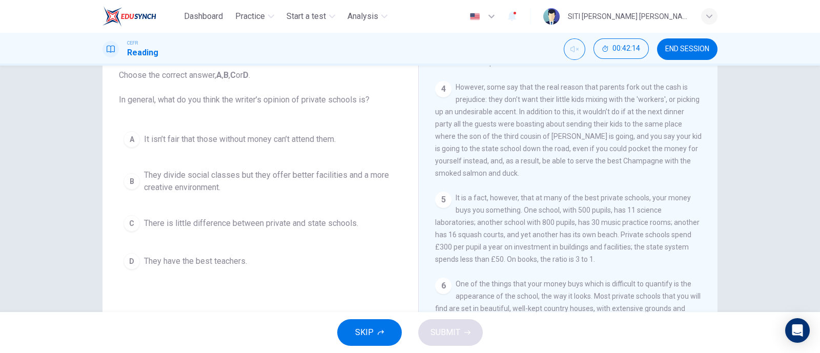
scroll to position [66, 0]
click at [123, 181] on div "B" at bounding box center [131, 181] width 16 height 16
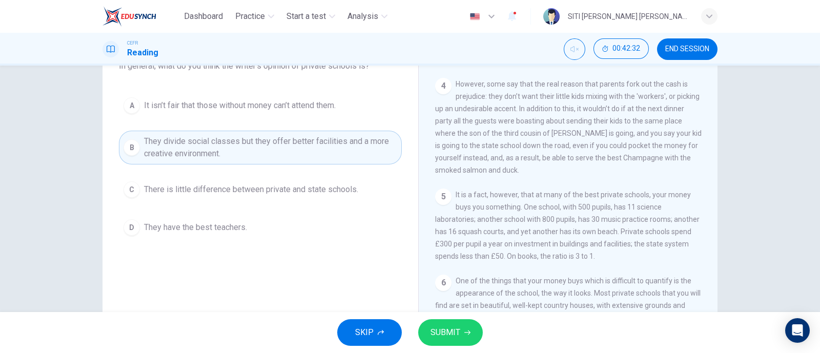
scroll to position [99, 0]
click at [459, 329] on span "SUBMIT" at bounding box center [445, 332] width 30 height 14
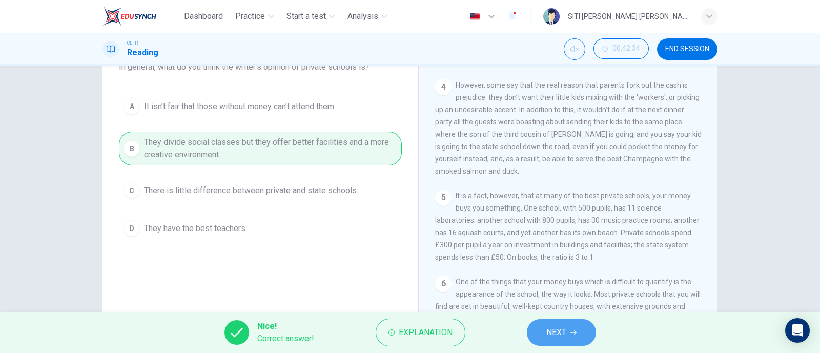
click at [538, 330] on button "NEXT" at bounding box center [561, 332] width 69 height 27
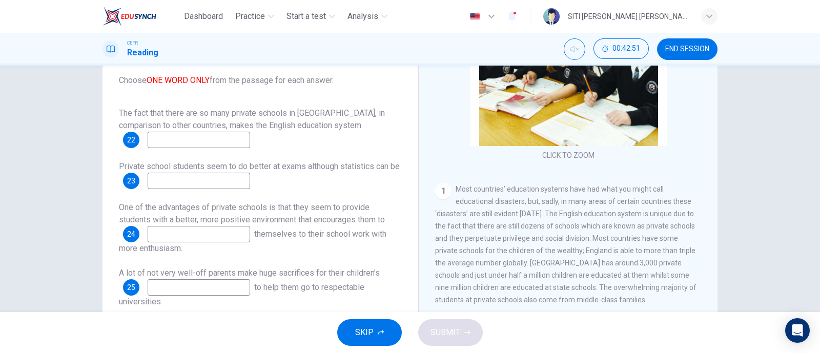
scroll to position [121, 0]
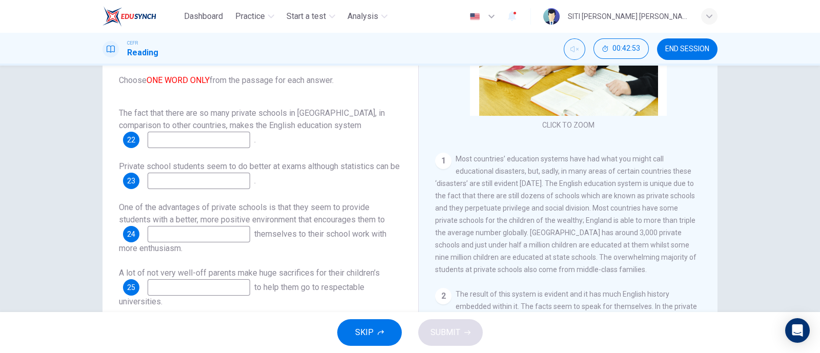
click at [220, 135] on input at bounding box center [199, 140] width 102 height 16
type input "unique"
click at [201, 188] on input at bounding box center [199, 181] width 102 height 16
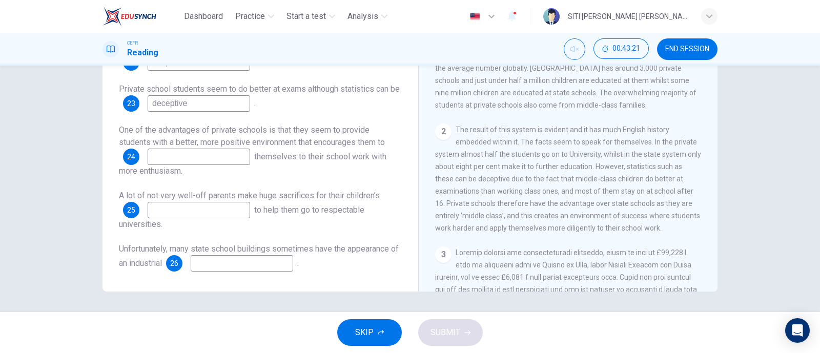
scroll to position [151, 0]
type input "deceptive"
click at [197, 156] on input at bounding box center [199, 157] width 102 height 16
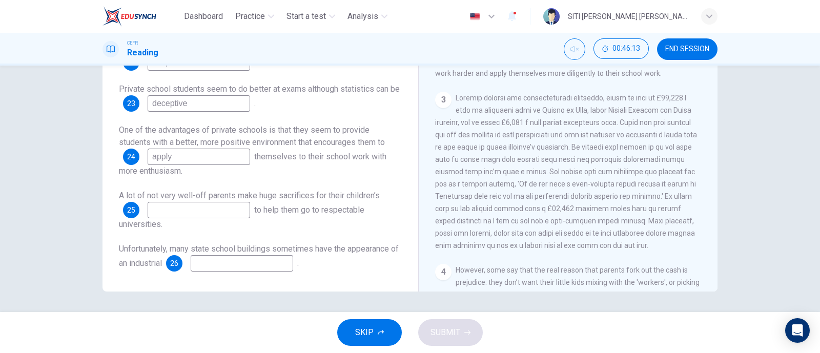
scroll to position [365, 0]
type input "apply"
click at [176, 212] on input at bounding box center [199, 210] width 102 height 16
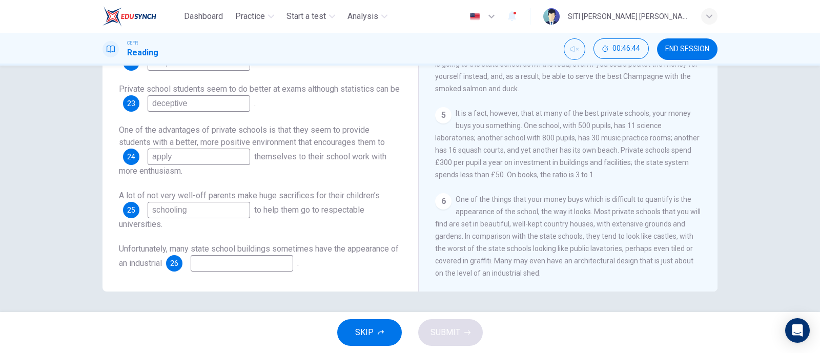
type input "schooling"
click at [242, 262] on input at bounding box center [242, 263] width 102 height 16
type input "shed"
click at [443, 323] on button "SUBMIT" at bounding box center [450, 332] width 65 height 27
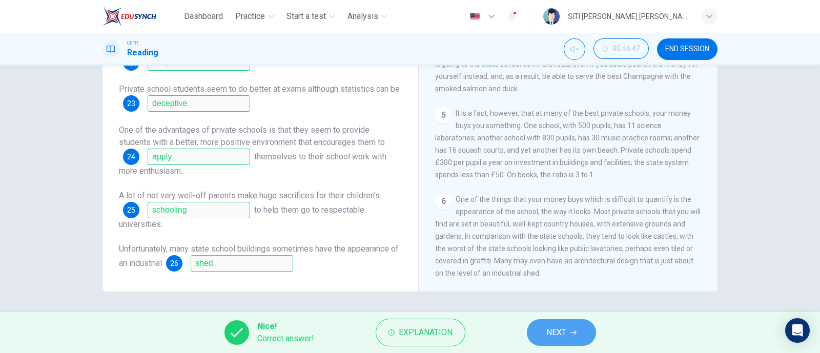
click at [542, 326] on button "NEXT" at bounding box center [561, 332] width 69 height 27
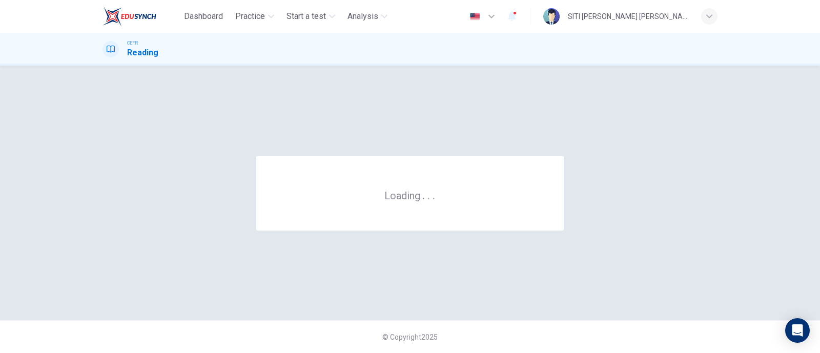
scroll to position [0, 0]
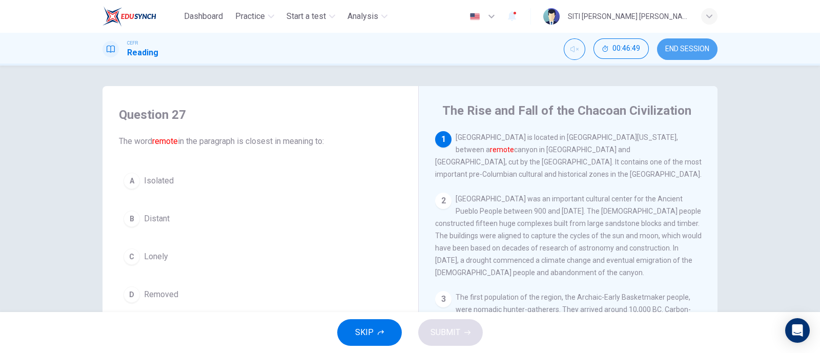
click at [681, 50] on span "END SESSION" at bounding box center [687, 49] width 44 height 8
